Goal: Communication & Community: Ask a question

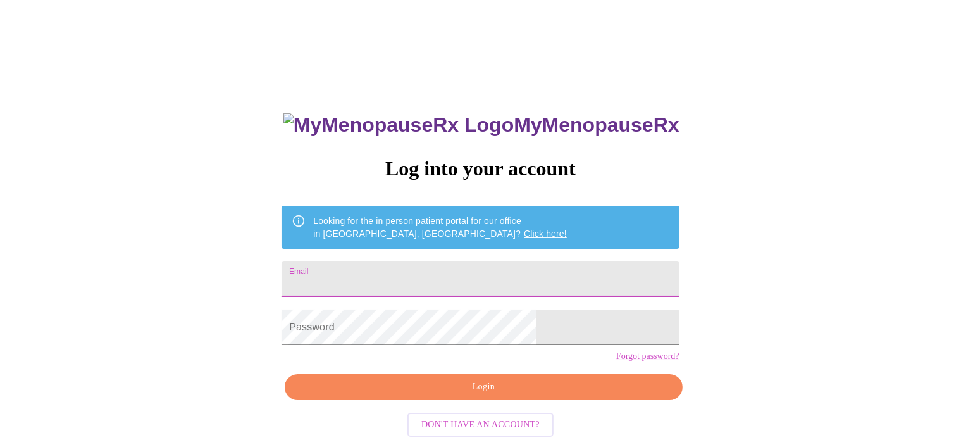
click at [419, 276] on input "Email" at bounding box center [479, 278] width 397 height 35
type input "[MEDICAL_DATA][EMAIL_ADDRESS][PERSON_NAME][DOMAIN_NAME]"
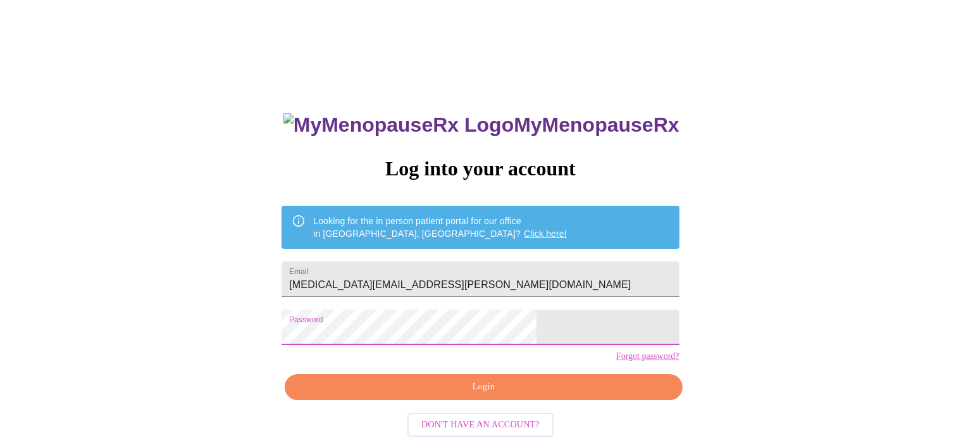
click at [504, 395] on span "Login" at bounding box center [483, 387] width 368 height 16
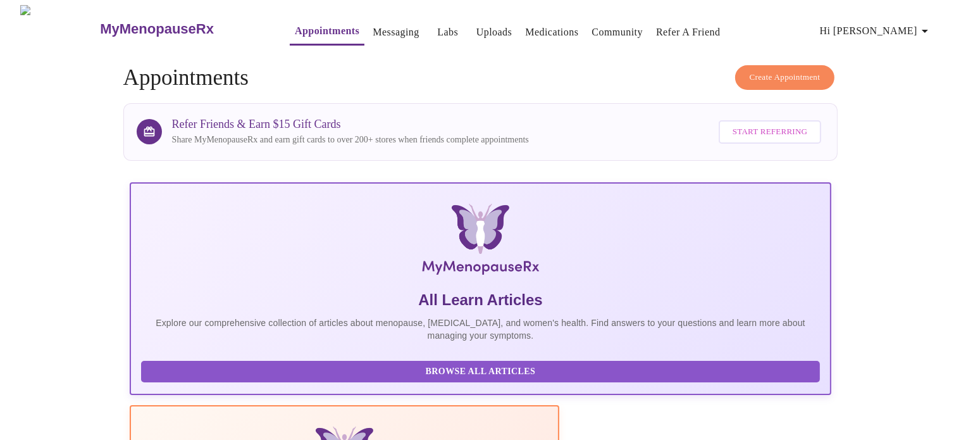
click at [373, 23] on link "Messaging" at bounding box center [396, 32] width 46 height 18
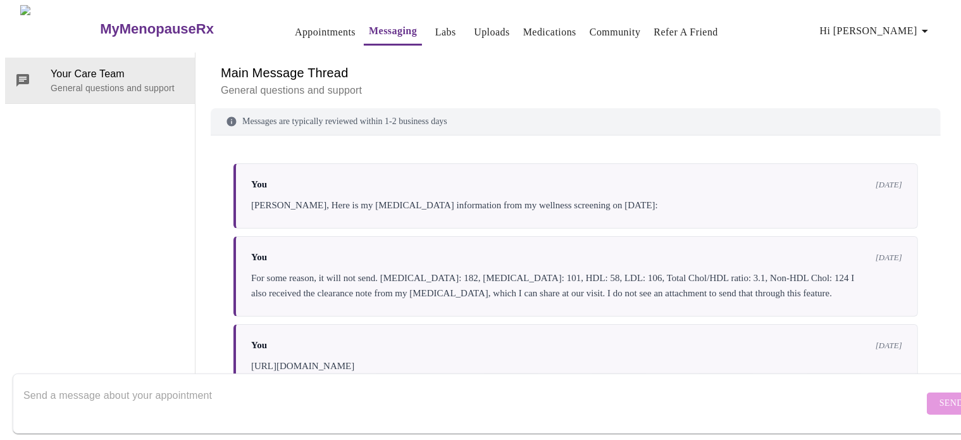
scroll to position [819, 0]
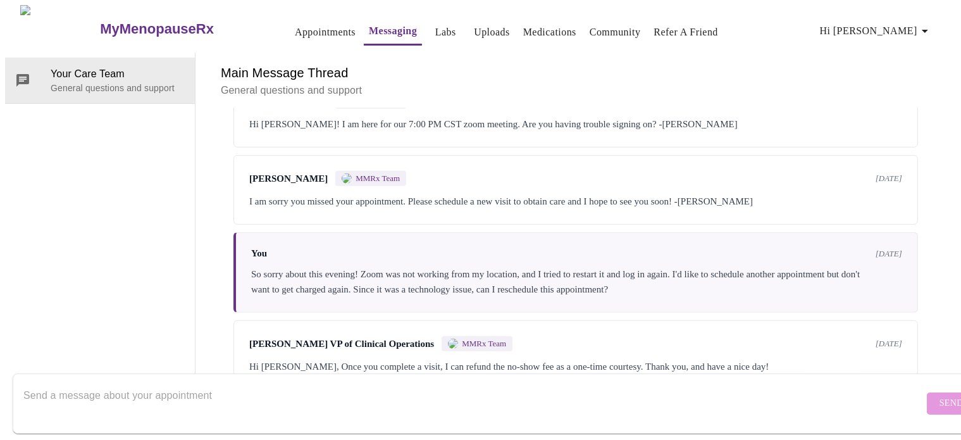
click at [683, 421] on div "Send" at bounding box center [493, 403] width 986 height 73
click at [683, 399] on textarea "Send a message about your appointment" at bounding box center [473, 403] width 900 height 40
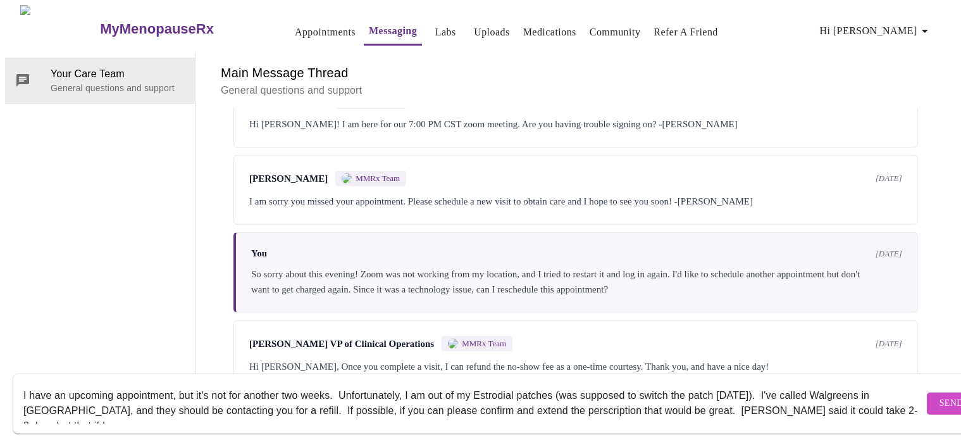
scroll to position [8, 0]
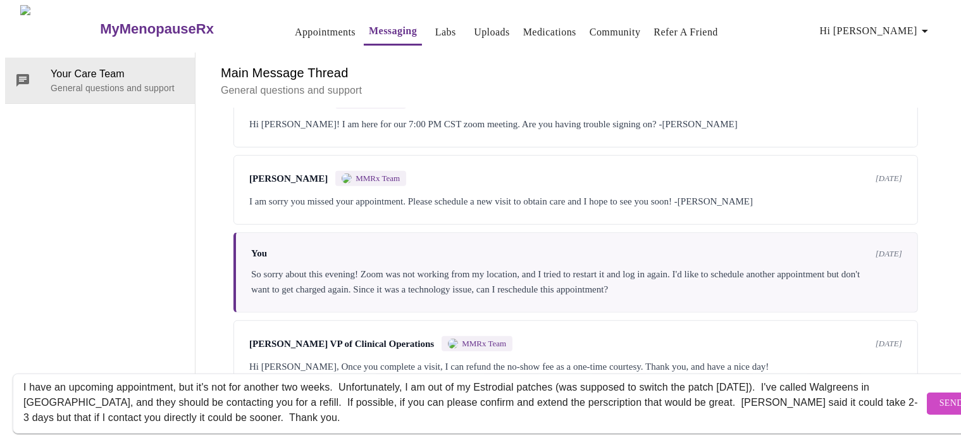
type textarea "I have an upcoming appointment, but it's not for another two weeks. Unfortunate…"
click at [927, 399] on button "Send" at bounding box center [951, 403] width 49 height 22
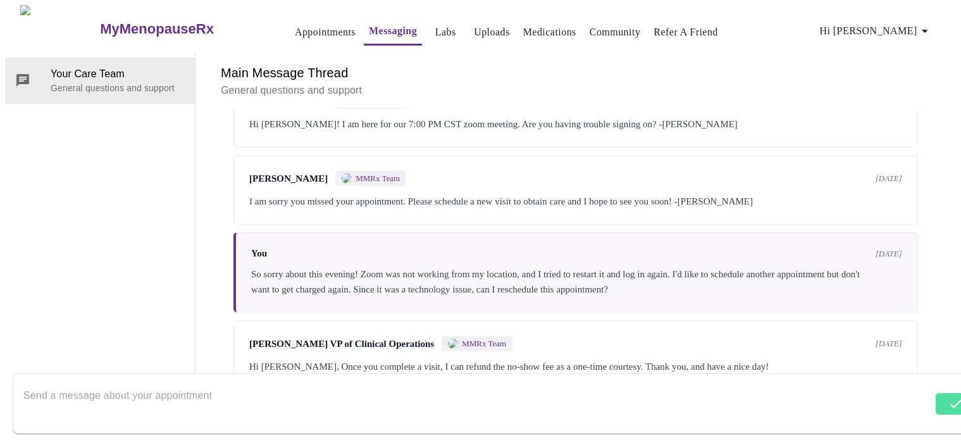
scroll to position [926, 0]
